Goal: Information Seeking & Learning: Learn about a topic

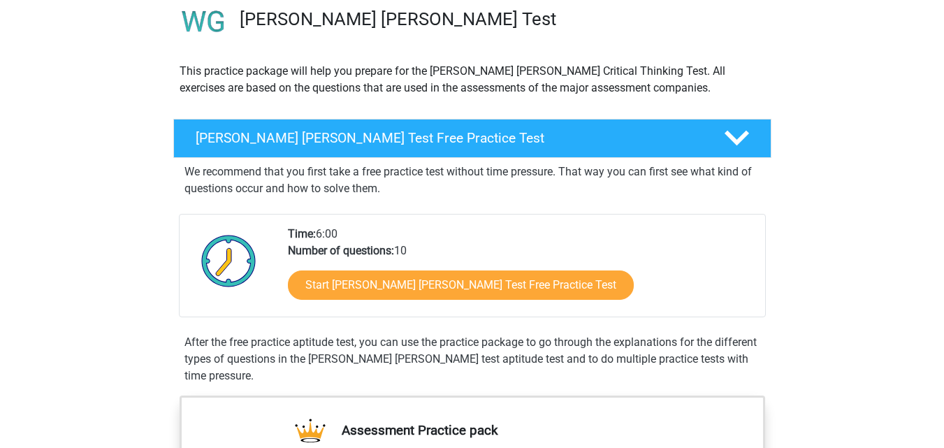
scroll to position [126, 0]
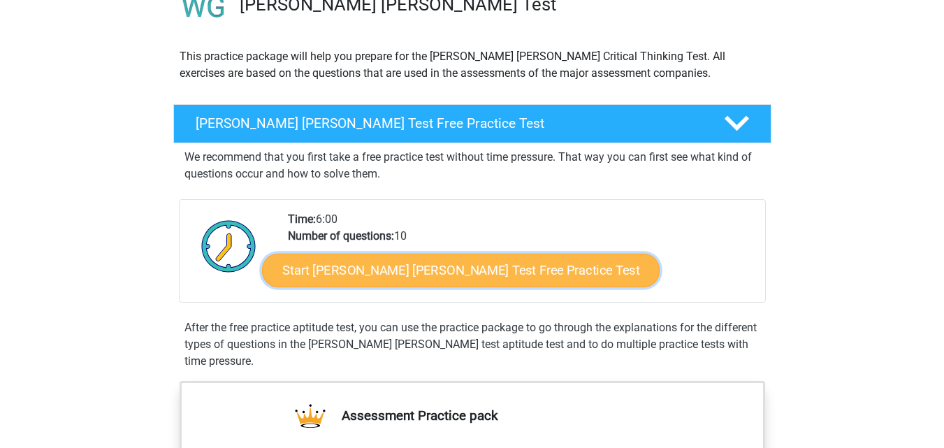
click at [420, 261] on link "Start Watson Glaser Test Free Practice Test" at bounding box center [461, 271] width 398 height 34
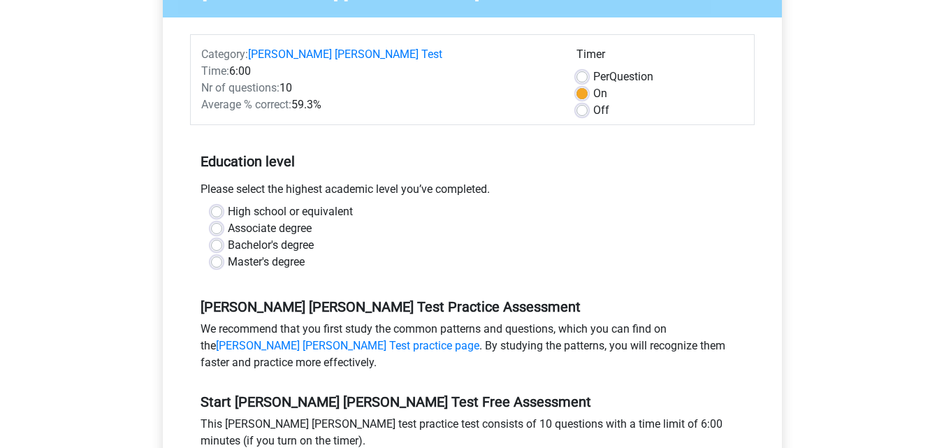
scroll to position [166, 0]
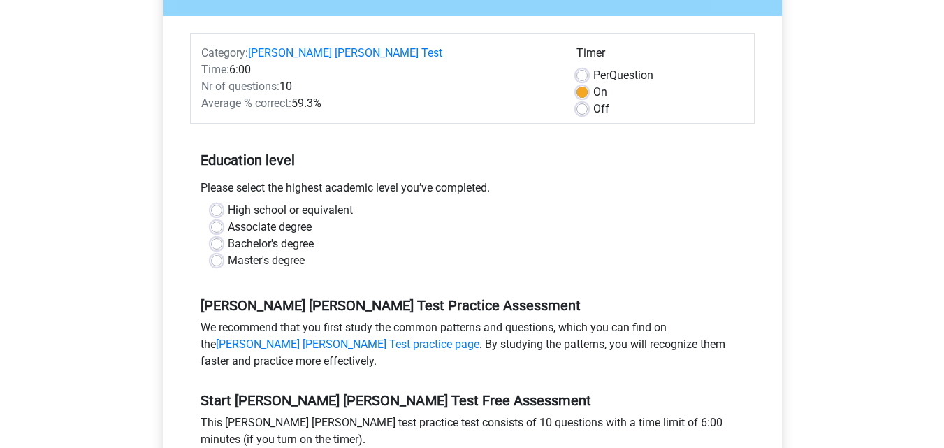
click at [228, 252] on label "Master's degree" at bounding box center [266, 260] width 77 height 17
click at [220, 252] on input "Master's degree" at bounding box center [216, 259] width 11 height 14
radio input "true"
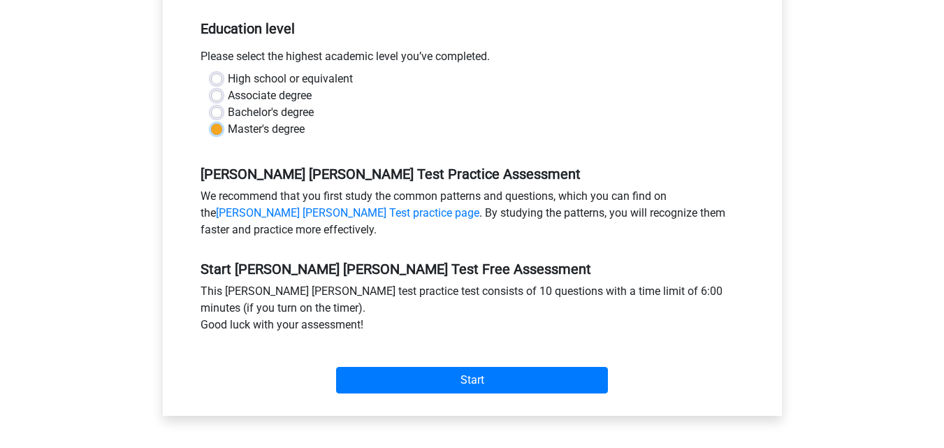
scroll to position [310, 0]
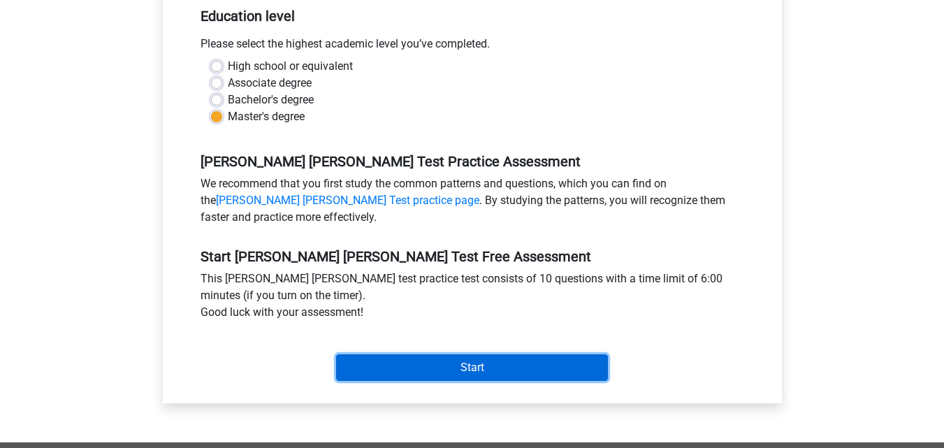
click at [519, 354] on input "Start" at bounding box center [472, 367] width 272 height 27
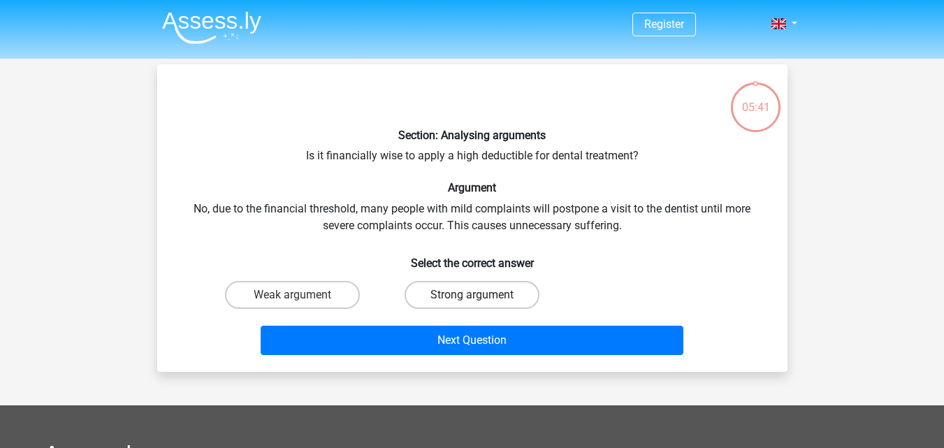
click at [467, 301] on label "Strong argument" at bounding box center [472, 295] width 135 height 28
click at [472, 301] on input "Strong argument" at bounding box center [476, 299] width 9 height 9
radio input "true"
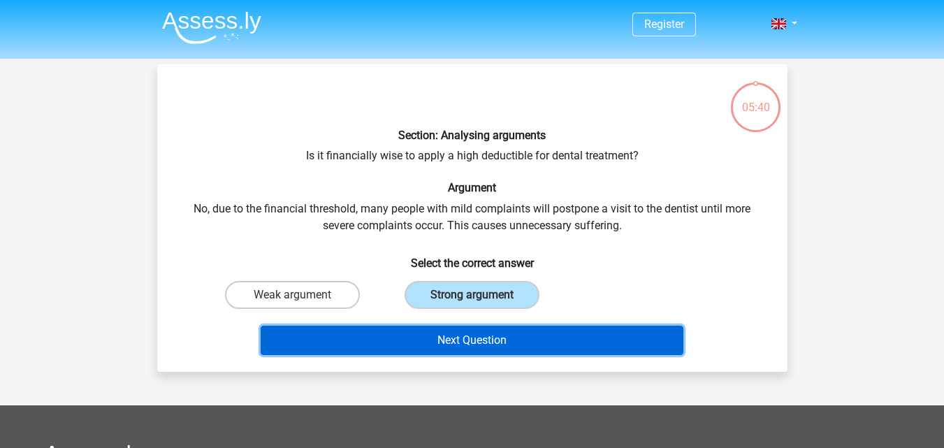
click at [473, 340] on button "Next Question" at bounding box center [472, 340] width 423 height 29
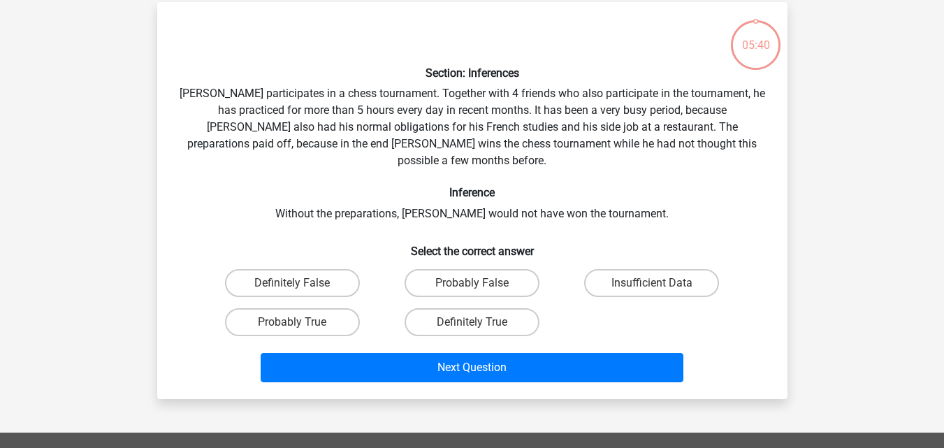
scroll to position [64, 0]
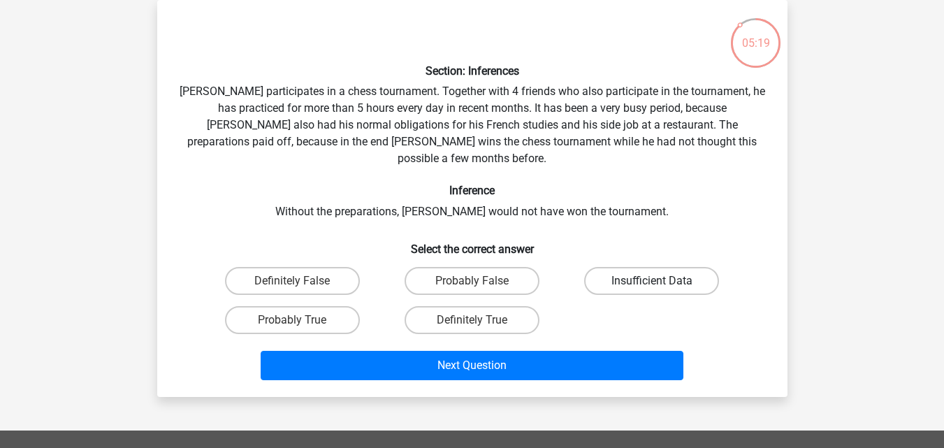
click at [626, 267] on label "Insufficient Data" at bounding box center [651, 281] width 135 height 28
click at [652, 281] on input "Insufficient Data" at bounding box center [656, 285] width 9 height 9
radio input "true"
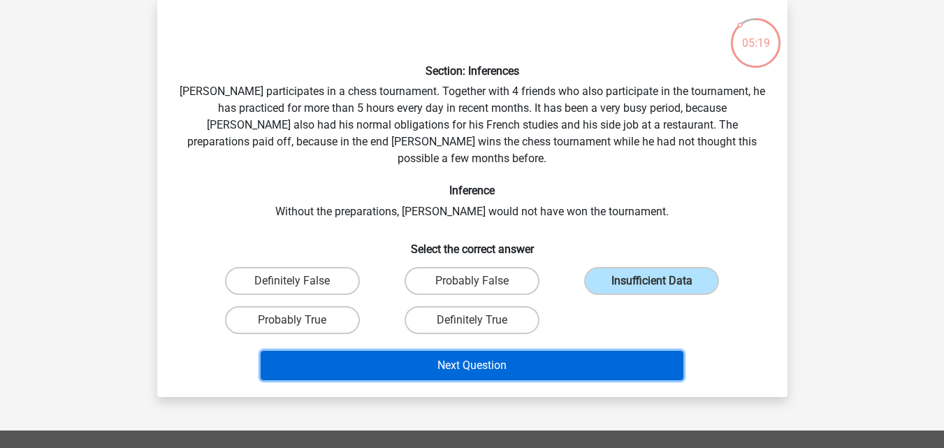
click at [543, 351] on button "Next Question" at bounding box center [472, 365] width 423 height 29
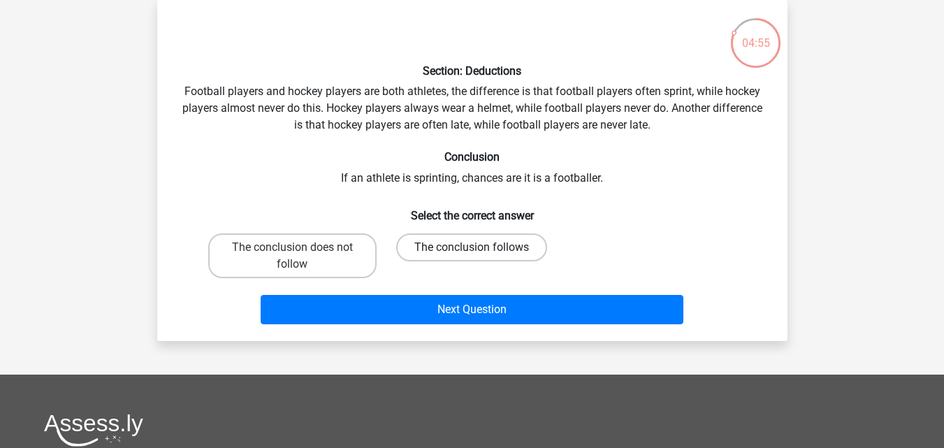
click at [482, 236] on label "The conclusion follows" at bounding box center [471, 247] width 151 height 28
click at [481, 247] on input "The conclusion follows" at bounding box center [476, 251] width 9 height 9
radio input "true"
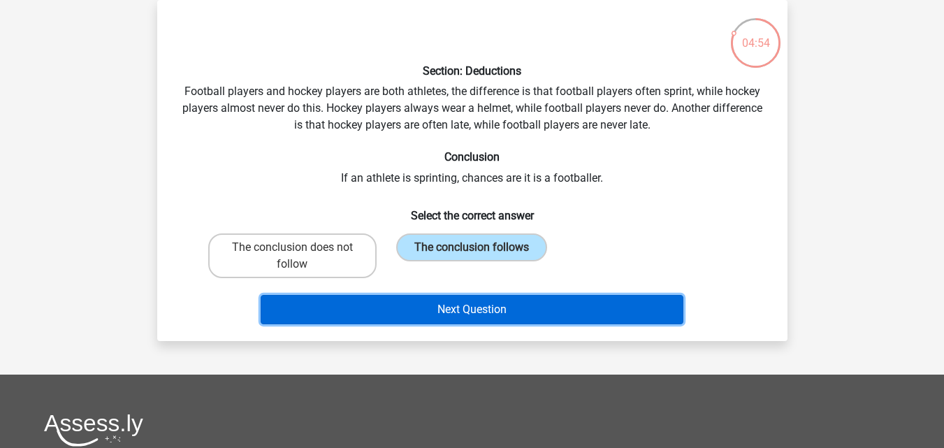
click at [456, 315] on button "Next Question" at bounding box center [472, 309] width 423 height 29
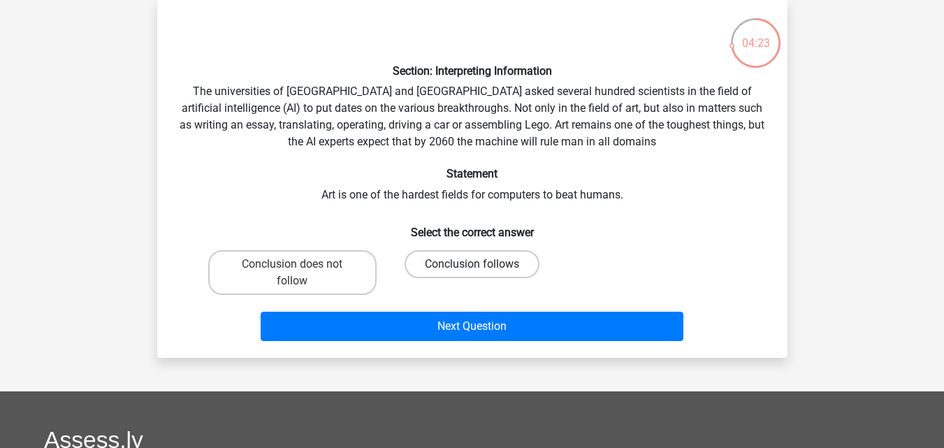
click at [494, 255] on label "Conclusion follows" at bounding box center [472, 264] width 135 height 28
click at [481, 264] on input "Conclusion follows" at bounding box center [476, 268] width 9 height 9
radio input "true"
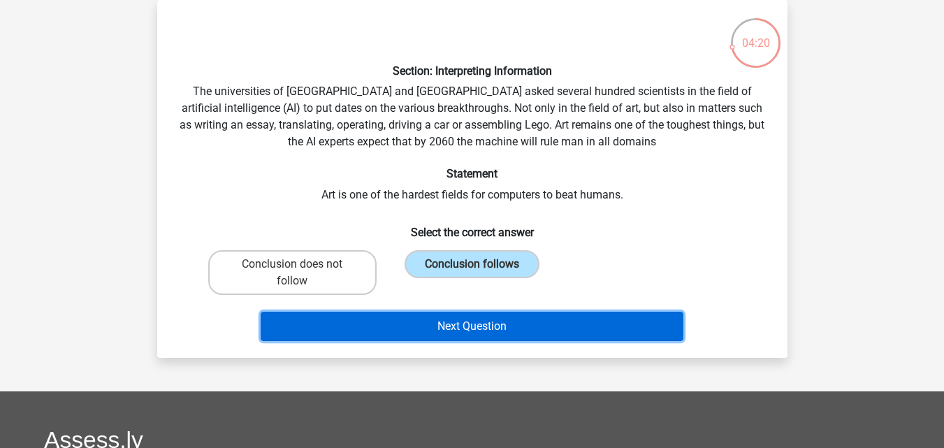
click at [553, 338] on button "Next Question" at bounding box center [472, 326] width 423 height 29
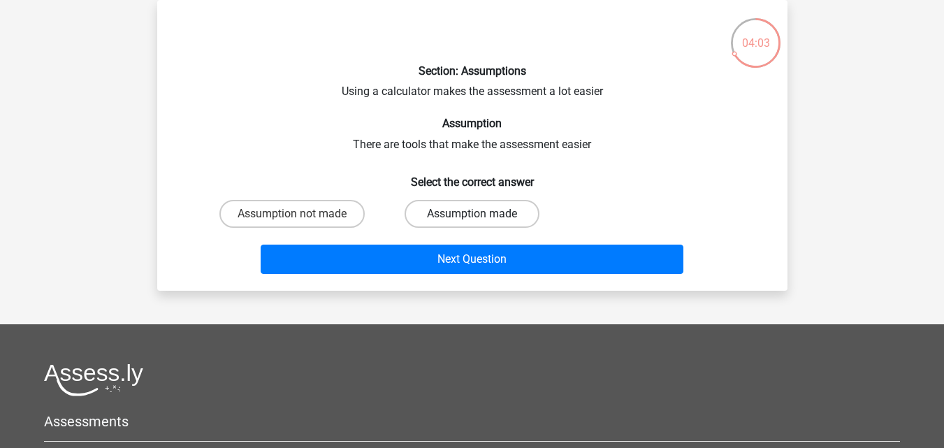
click at [516, 214] on label "Assumption made" at bounding box center [472, 214] width 135 height 28
click at [481, 214] on input "Assumption made" at bounding box center [476, 218] width 9 height 9
radio input "true"
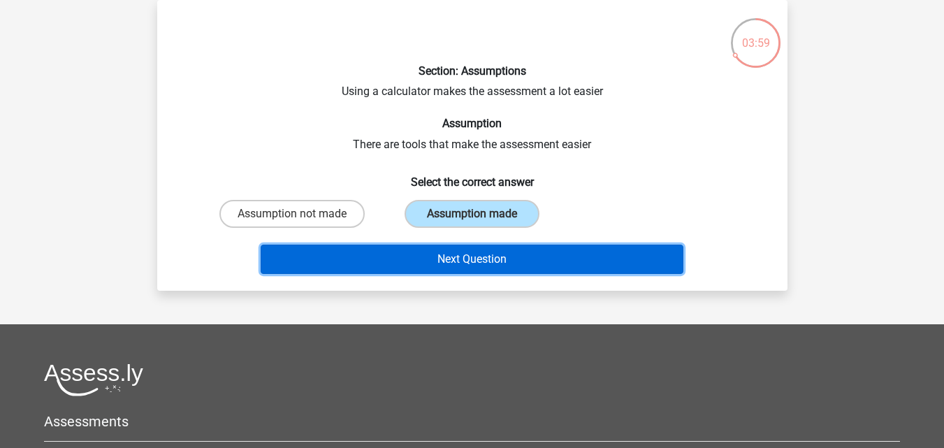
click at [531, 257] on button "Next Question" at bounding box center [472, 259] width 423 height 29
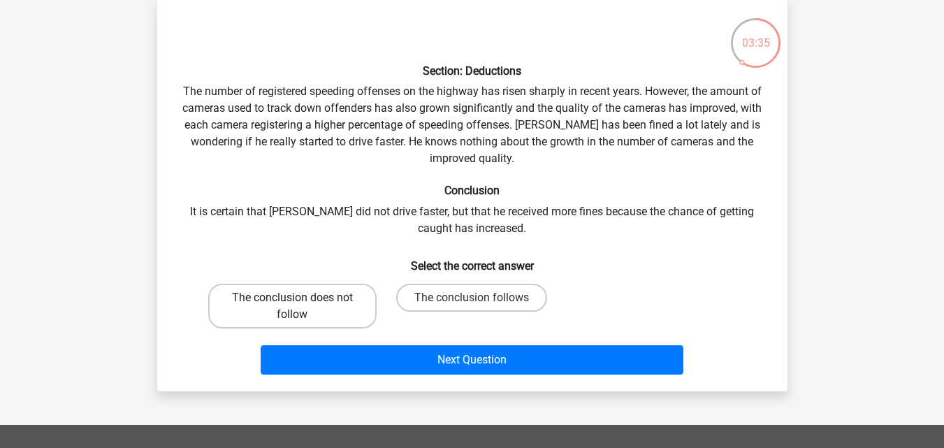
click at [350, 308] on label "The conclusion does not follow" at bounding box center [292, 306] width 168 height 45
click at [301, 307] on input "The conclusion does not follow" at bounding box center [296, 302] width 9 height 9
radio input "true"
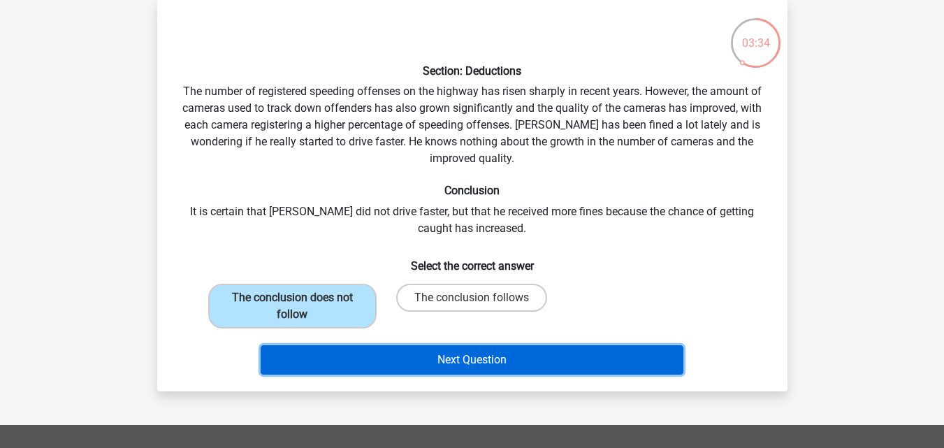
click at [468, 367] on button "Next Question" at bounding box center [472, 359] width 423 height 29
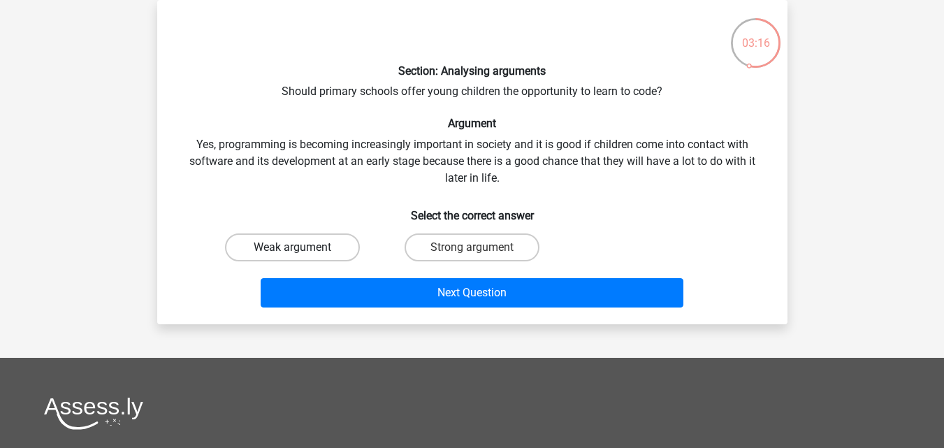
click at [337, 247] on label "Weak argument" at bounding box center [292, 247] width 135 height 28
click at [301, 247] on input "Weak argument" at bounding box center [296, 251] width 9 height 9
radio input "true"
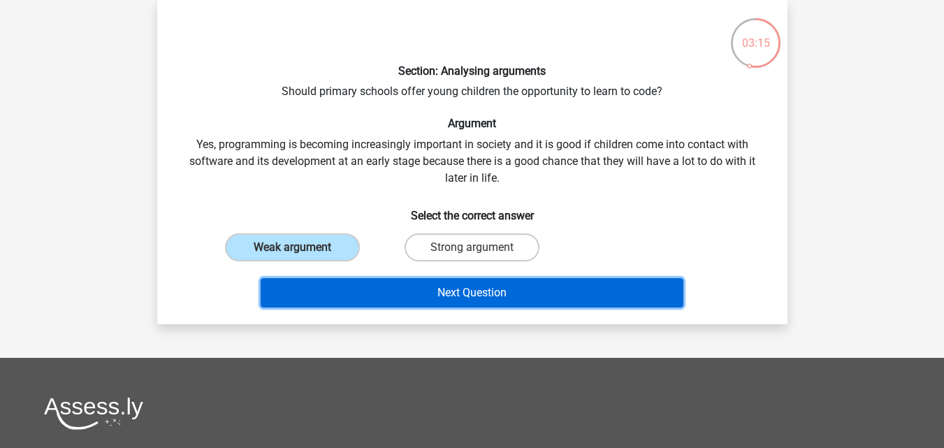
click at [447, 292] on button "Next Question" at bounding box center [472, 292] width 423 height 29
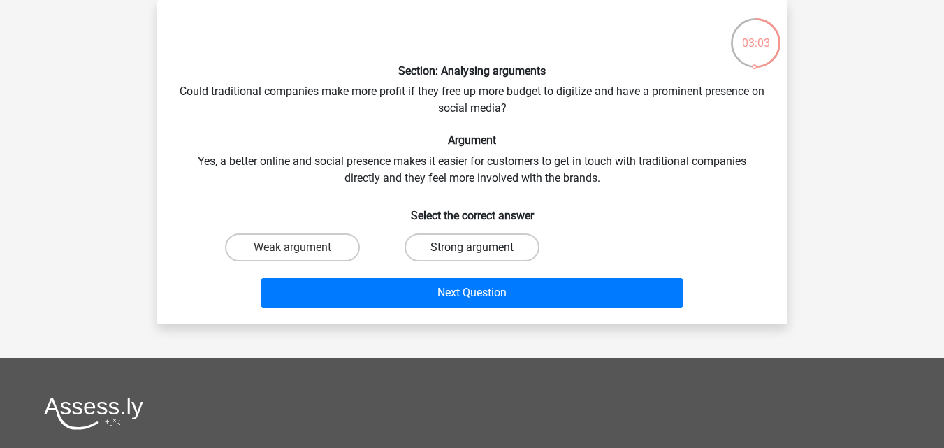
click at [452, 254] on label "Strong argument" at bounding box center [472, 247] width 135 height 28
click at [472, 254] on input "Strong argument" at bounding box center [476, 251] width 9 height 9
radio input "true"
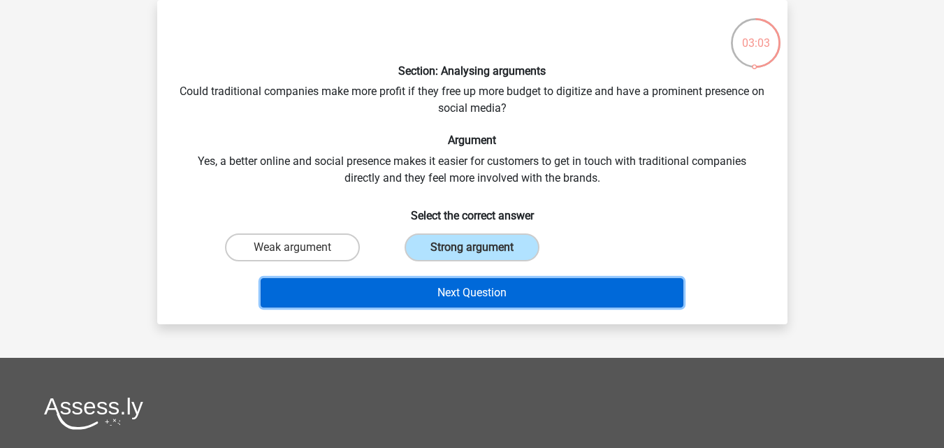
click at [456, 292] on button "Next Question" at bounding box center [472, 292] width 423 height 29
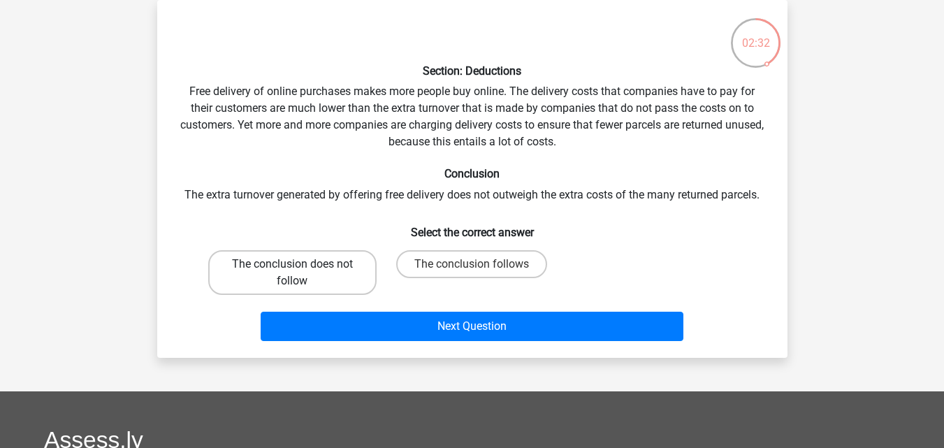
click at [340, 283] on label "The conclusion does not follow" at bounding box center [292, 272] width 168 height 45
click at [301, 273] on input "The conclusion does not follow" at bounding box center [296, 268] width 9 height 9
radio input "true"
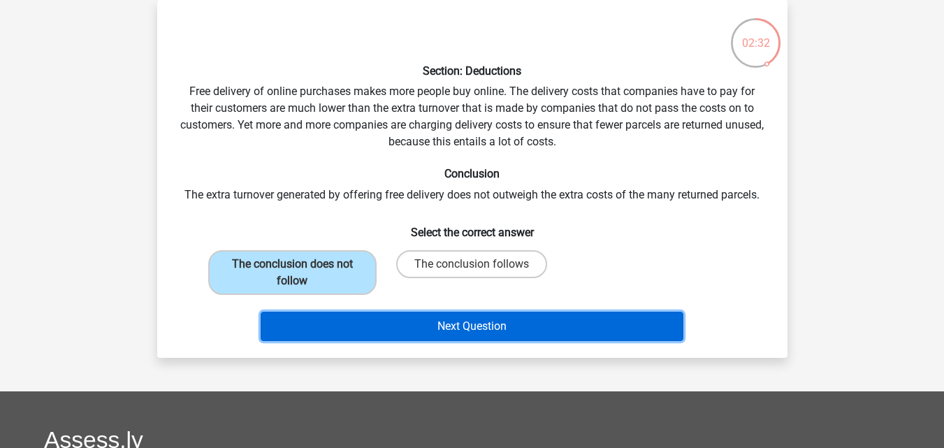
click at [371, 320] on button "Next Question" at bounding box center [472, 326] width 423 height 29
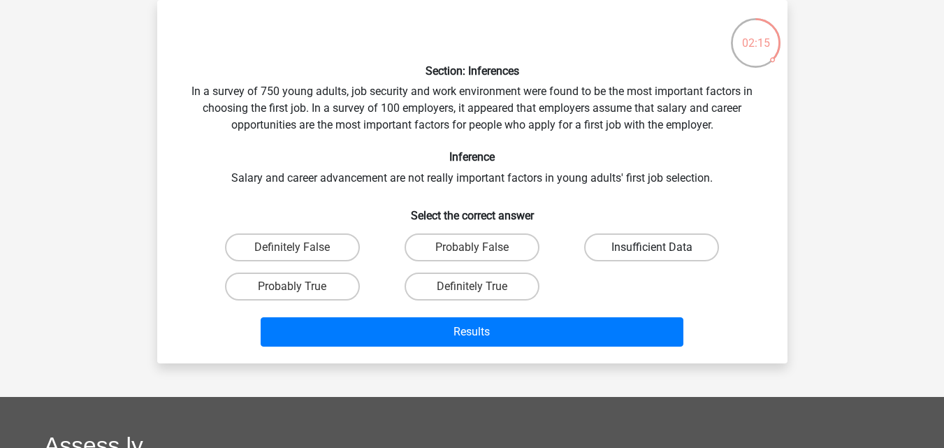
click at [659, 240] on label "Insufficient Data" at bounding box center [651, 247] width 135 height 28
click at [659, 247] on input "Insufficient Data" at bounding box center [656, 251] width 9 height 9
radio input "true"
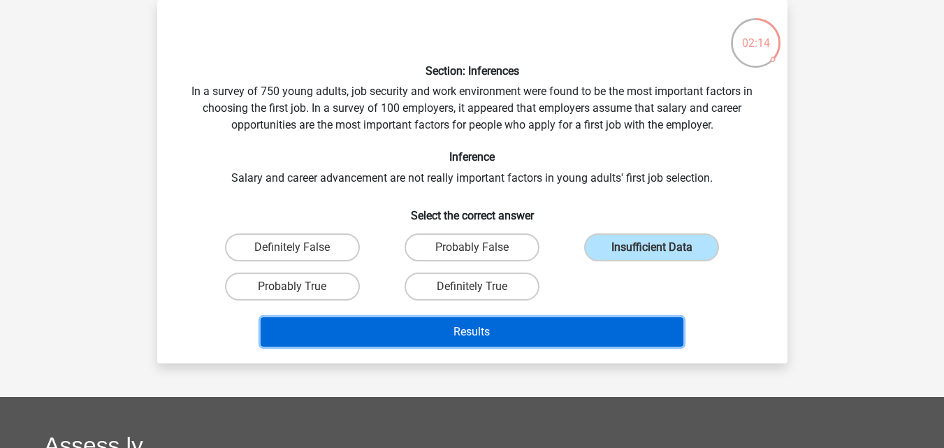
click at [548, 338] on button "Results" at bounding box center [472, 331] width 423 height 29
